Goal: Task Accomplishment & Management: Use online tool/utility

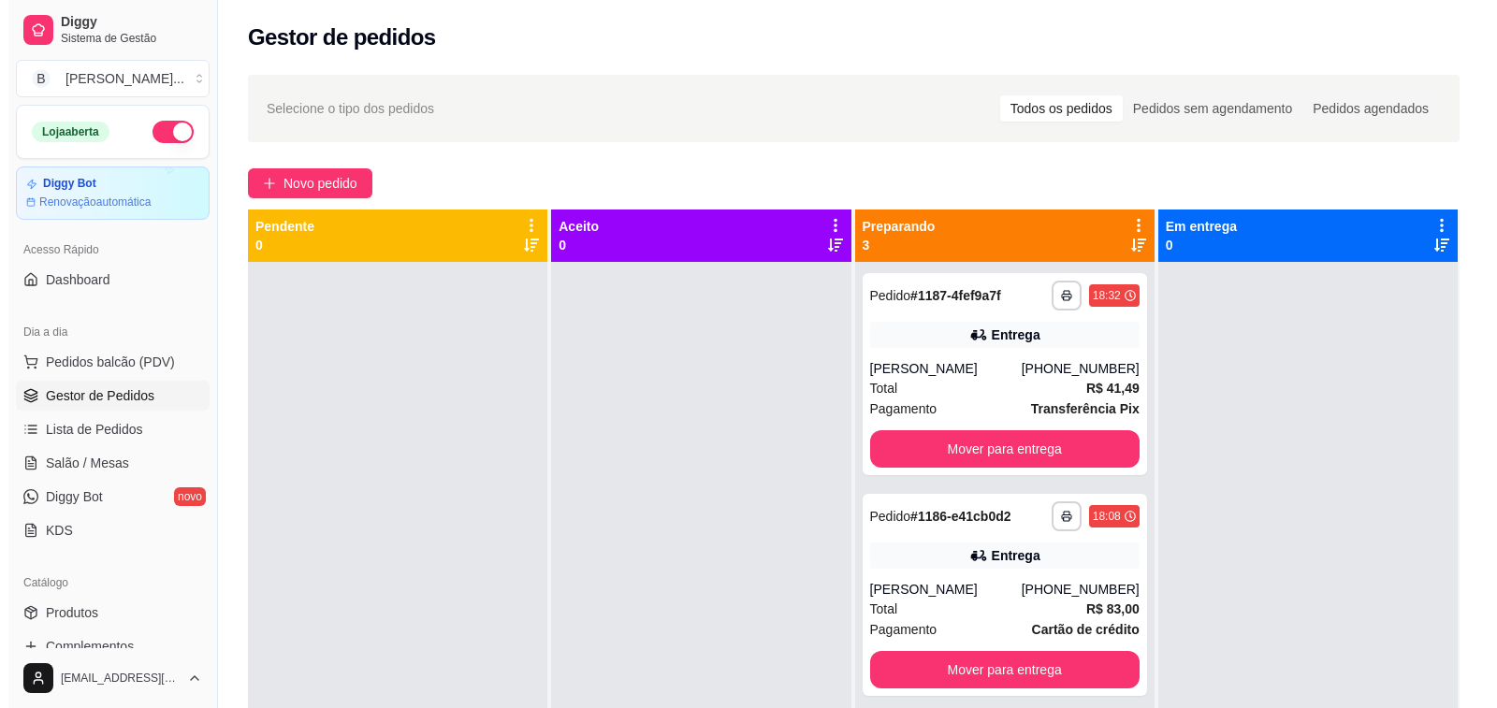
scroll to position [94, 0]
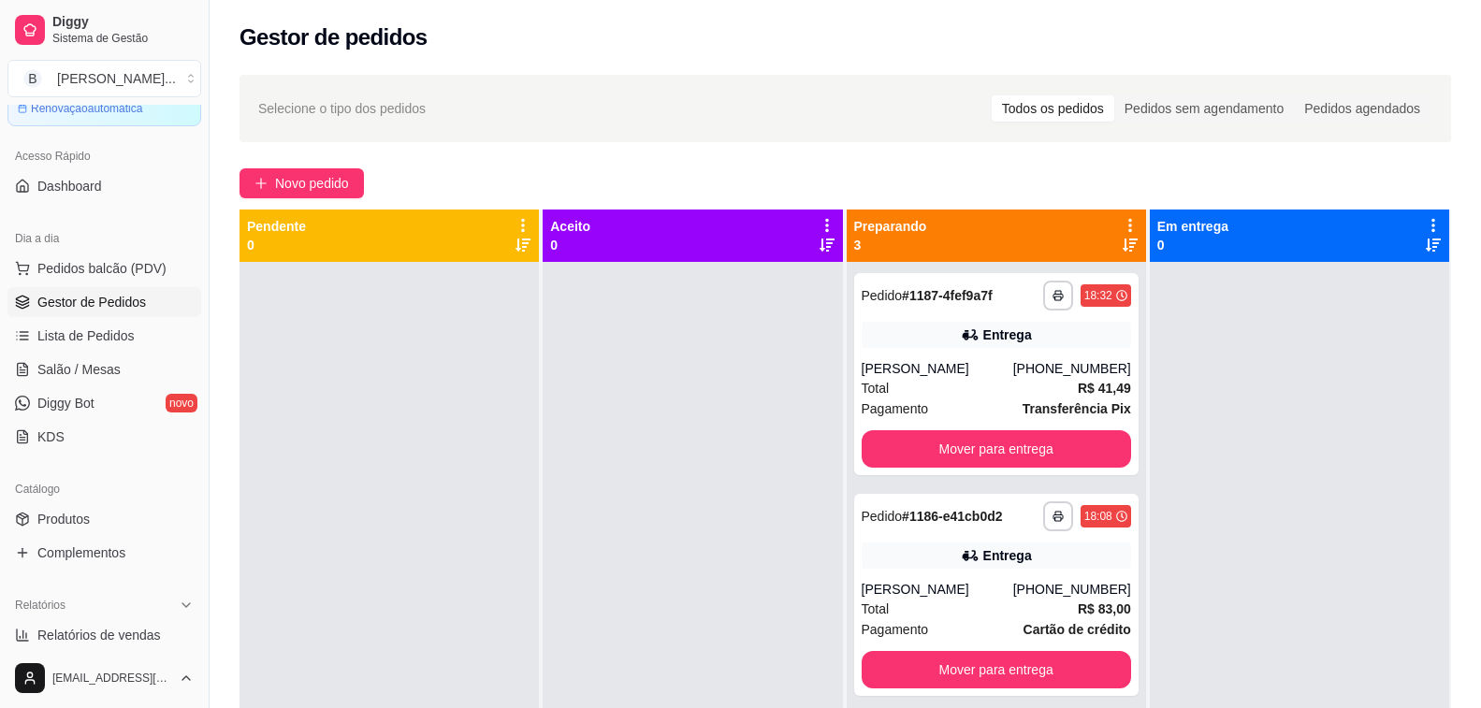
click at [1123, 242] on icon at bounding box center [1130, 245] width 15 height 13
click at [898, 370] on div "[PERSON_NAME]" at bounding box center [938, 368] width 152 height 19
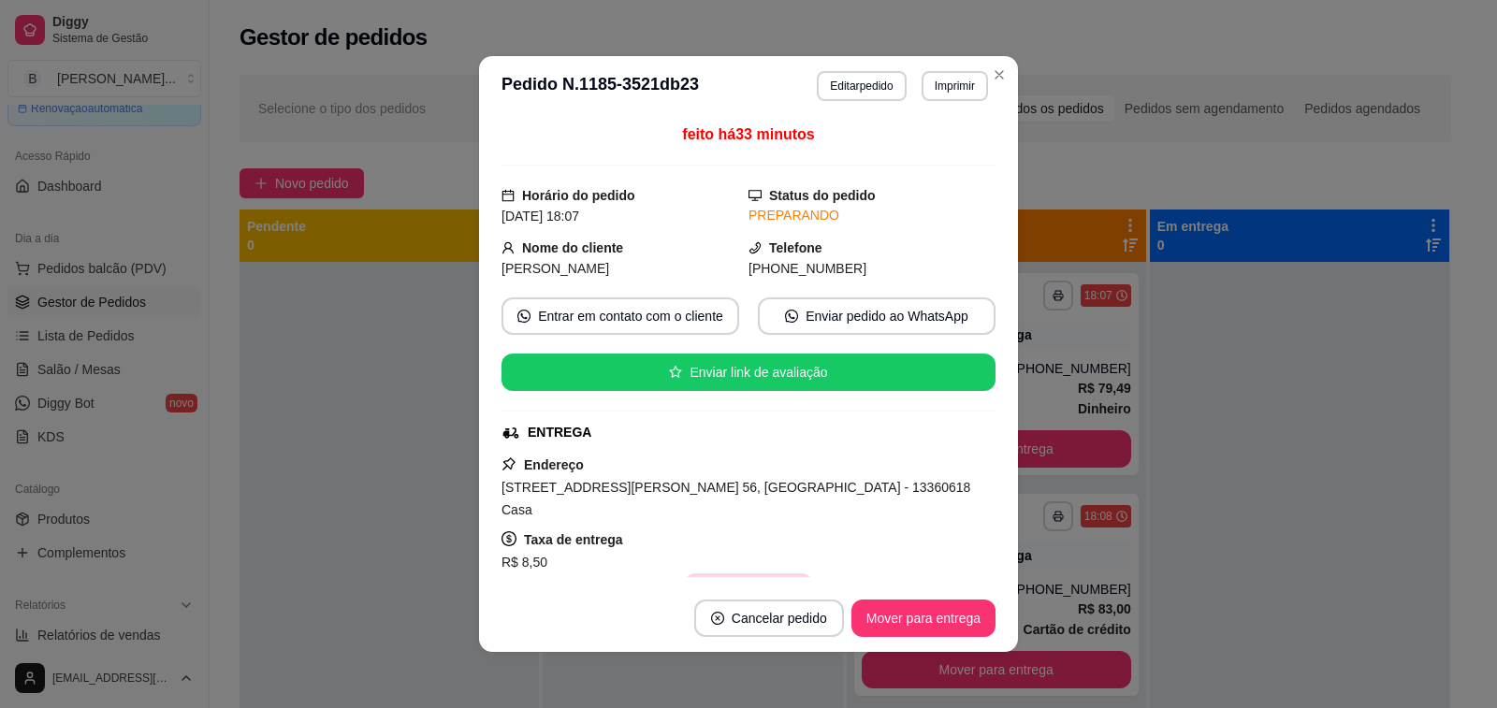
click at [712, 574] on button "Copiar Endereço" at bounding box center [748, 592] width 128 height 37
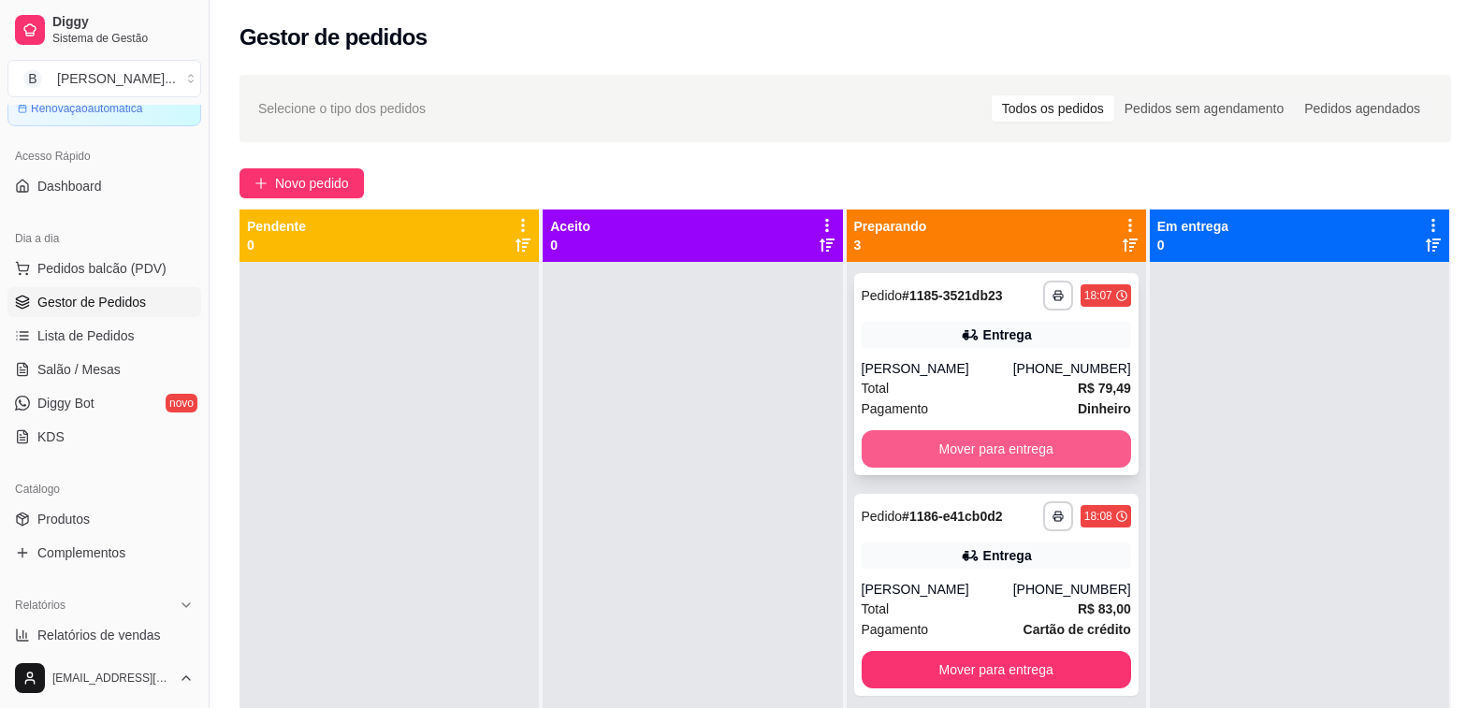
click at [1005, 440] on button "Mover para entrega" at bounding box center [996, 448] width 269 height 37
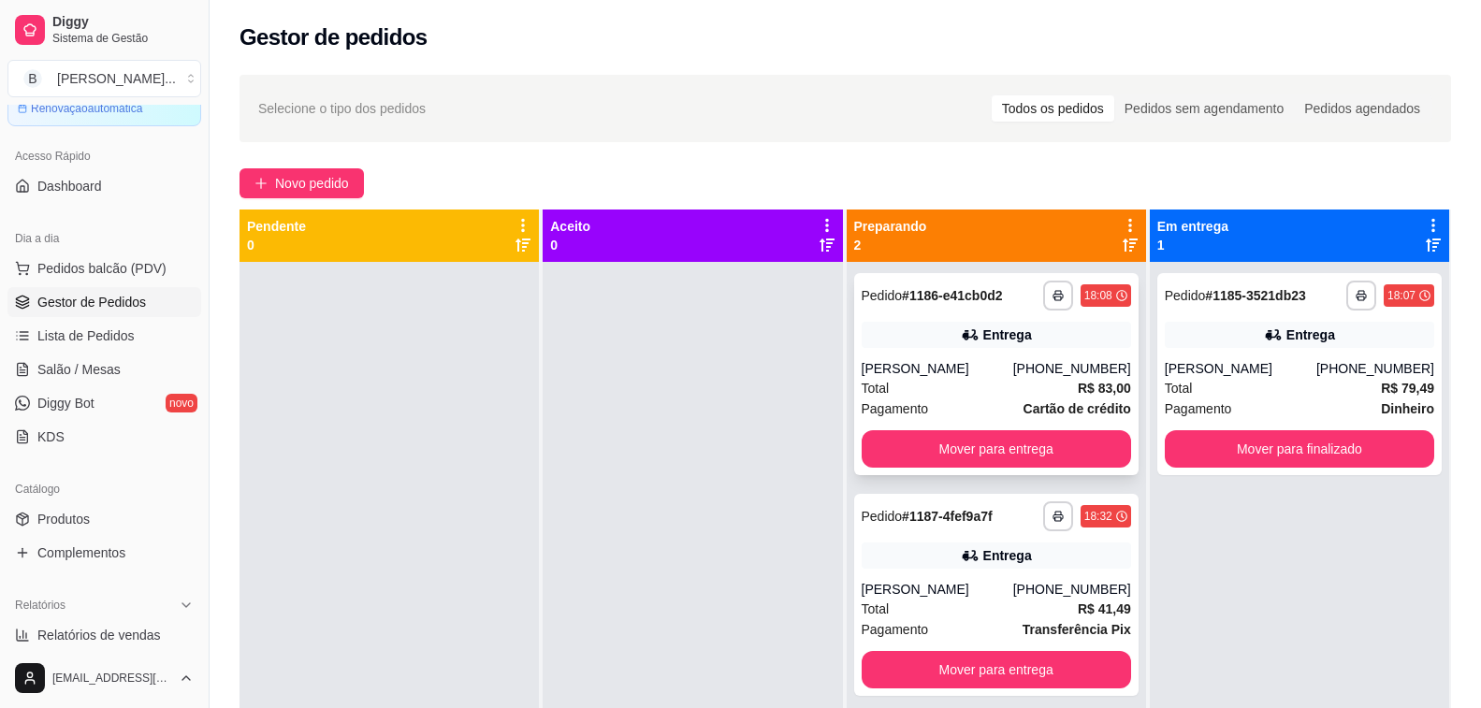
click at [940, 385] on div "Total R$ 83,00" at bounding box center [996, 388] width 269 height 21
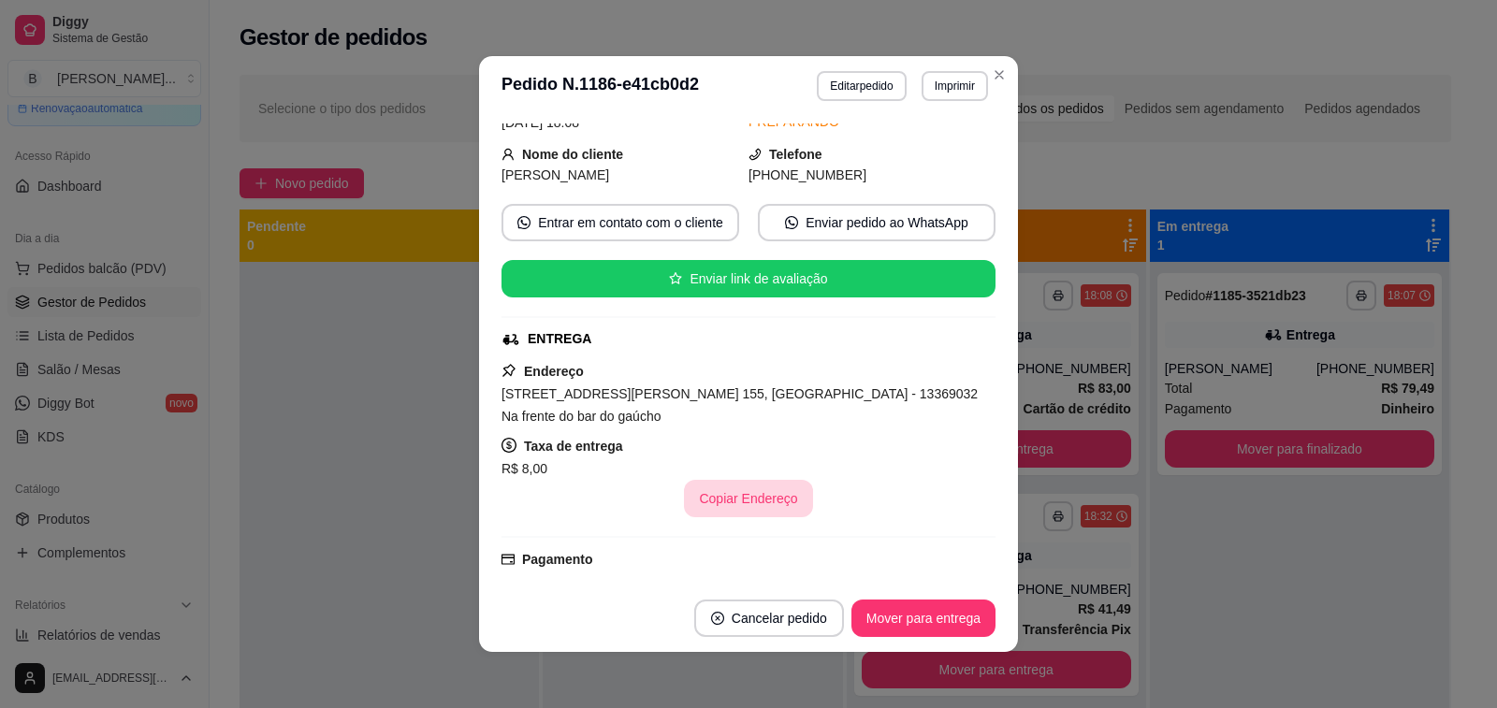
click at [745, 498] on button "Copiar Endereço" at bounding box center [748, 498] width 128 height 37
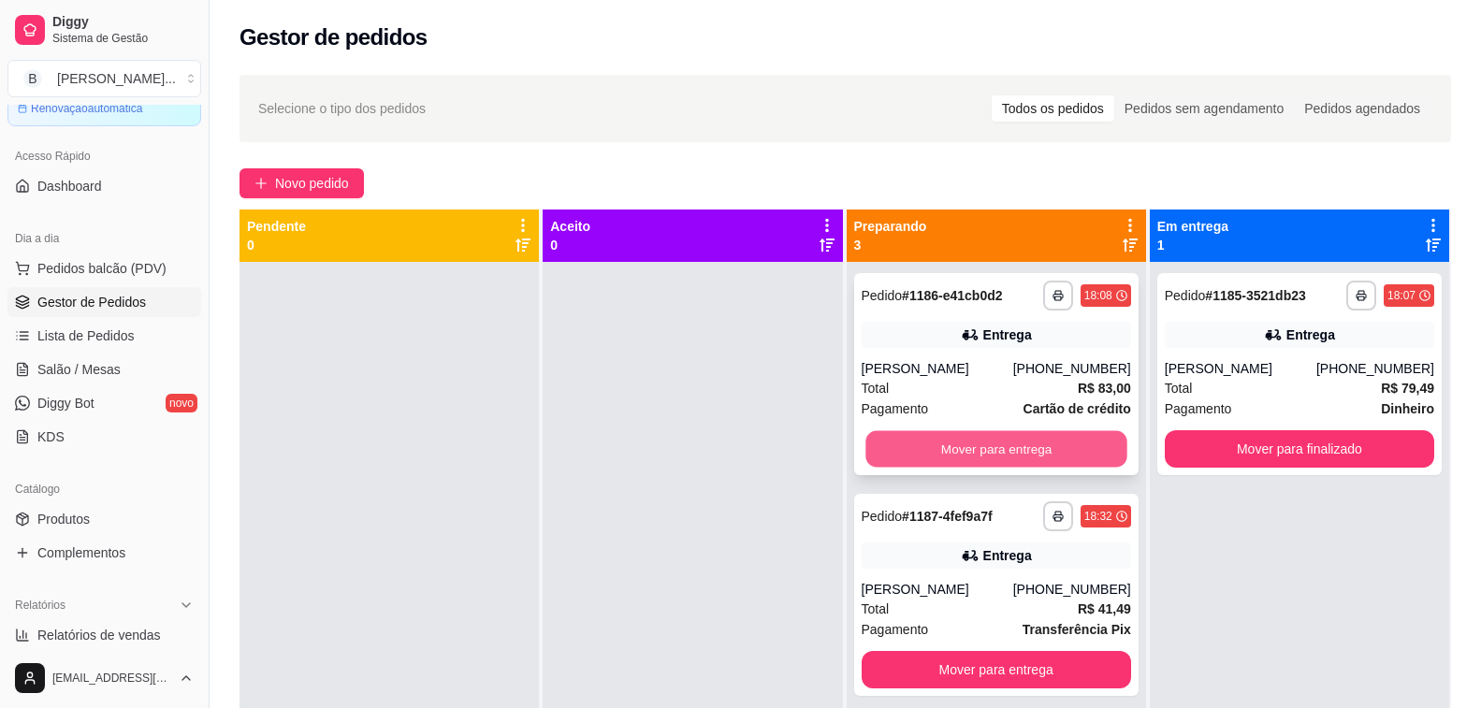
click at [931, 443] on button "Mover para entrega" at bounding box center [996, 449] width 262 height 36
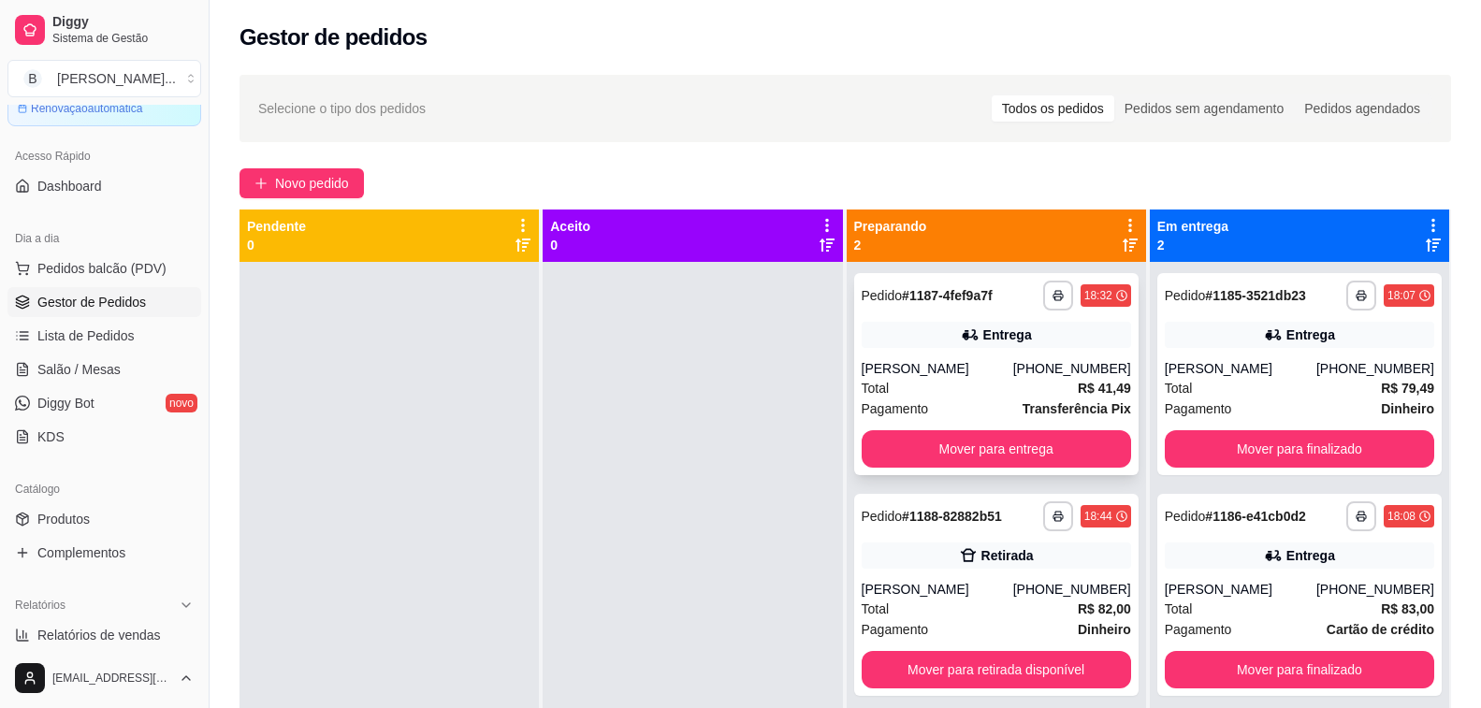
click at [946, 394] on div "Total R$ 41,49" at bounding box center [996, 388] width 269 height 21
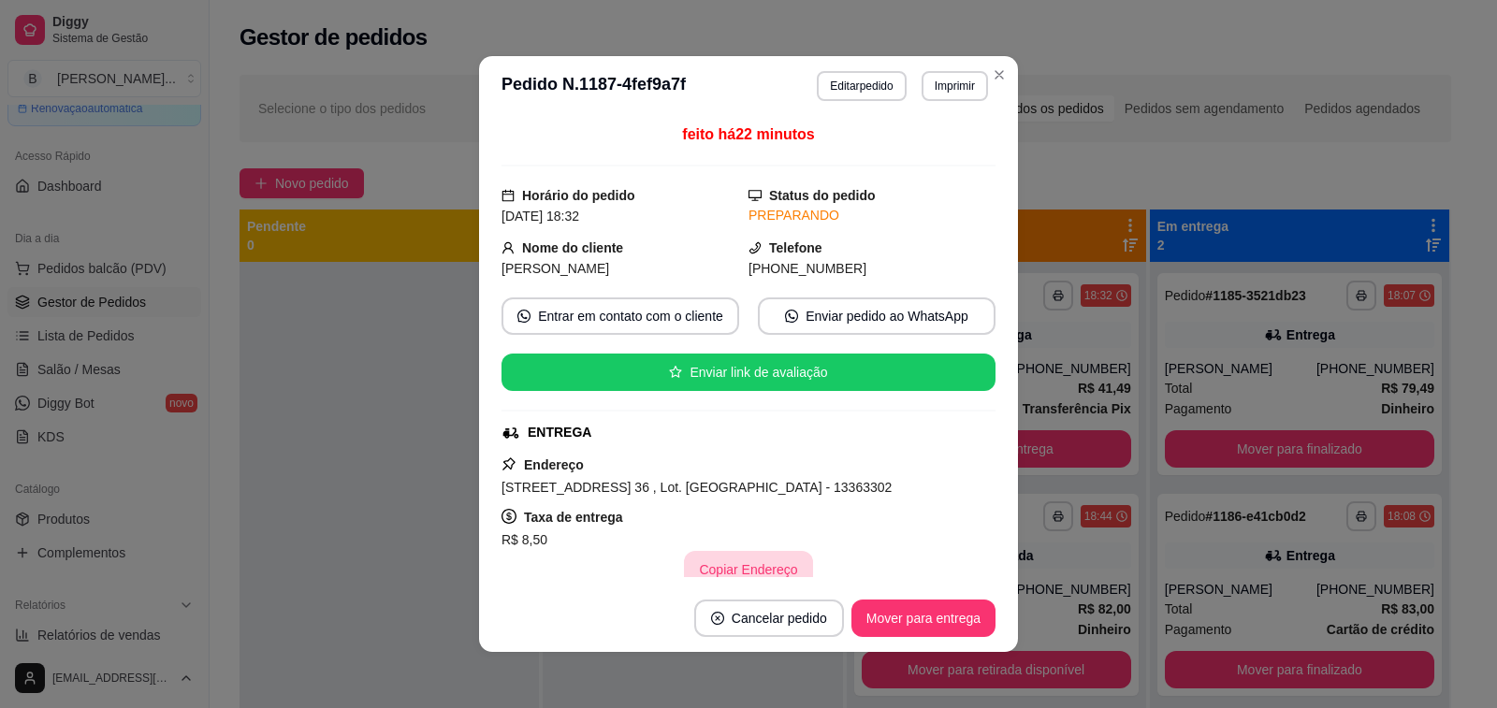
click at [711, 572] on button "Copiar Endereço" at bounding box center [748, 569] width 128 height 37
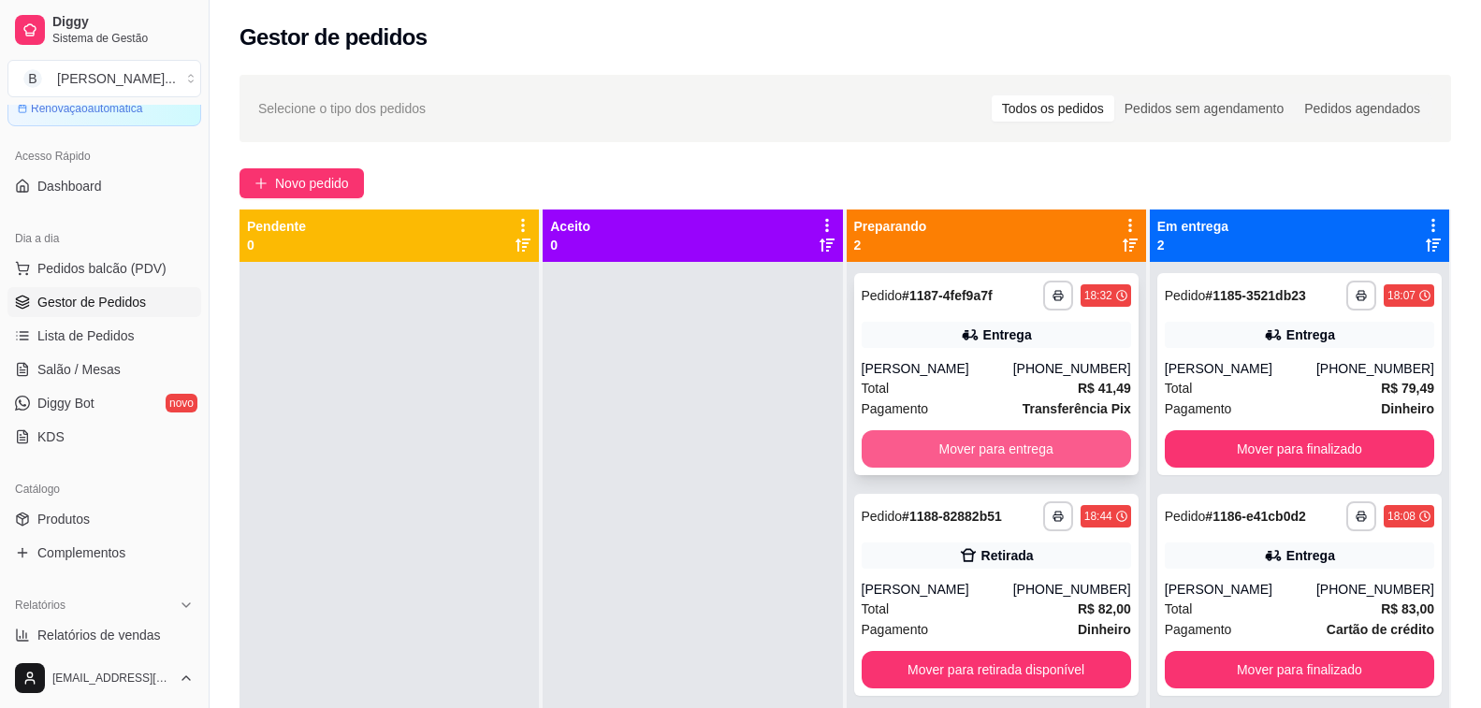
click at [981, 437] on button "Mover para entrega" at bounding box center [996, 448] width 269 height 37
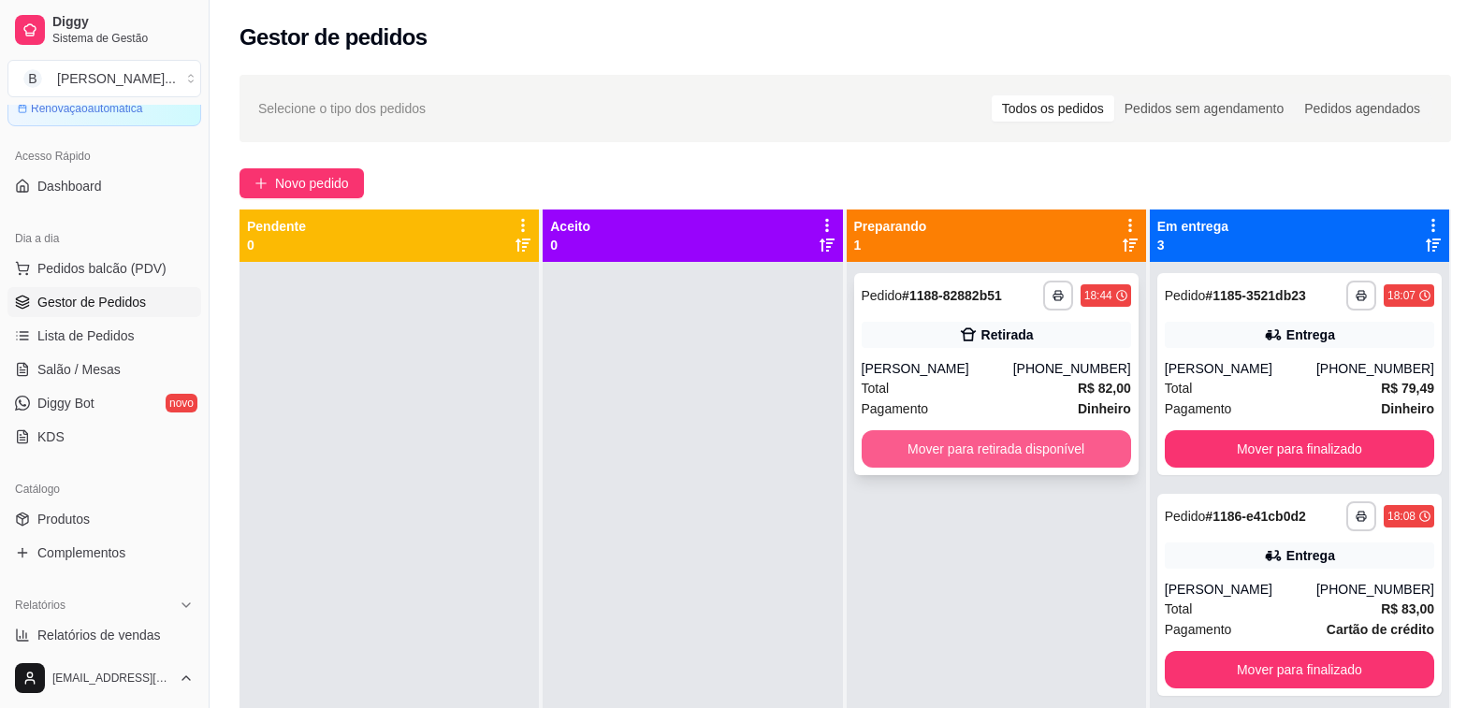
click at [890, 459] on button "Mover para retirada disponível" at bounding box center [996, 448] width 269 height 37
